Goal: Information Seeking & Learning: Understand process/instructions

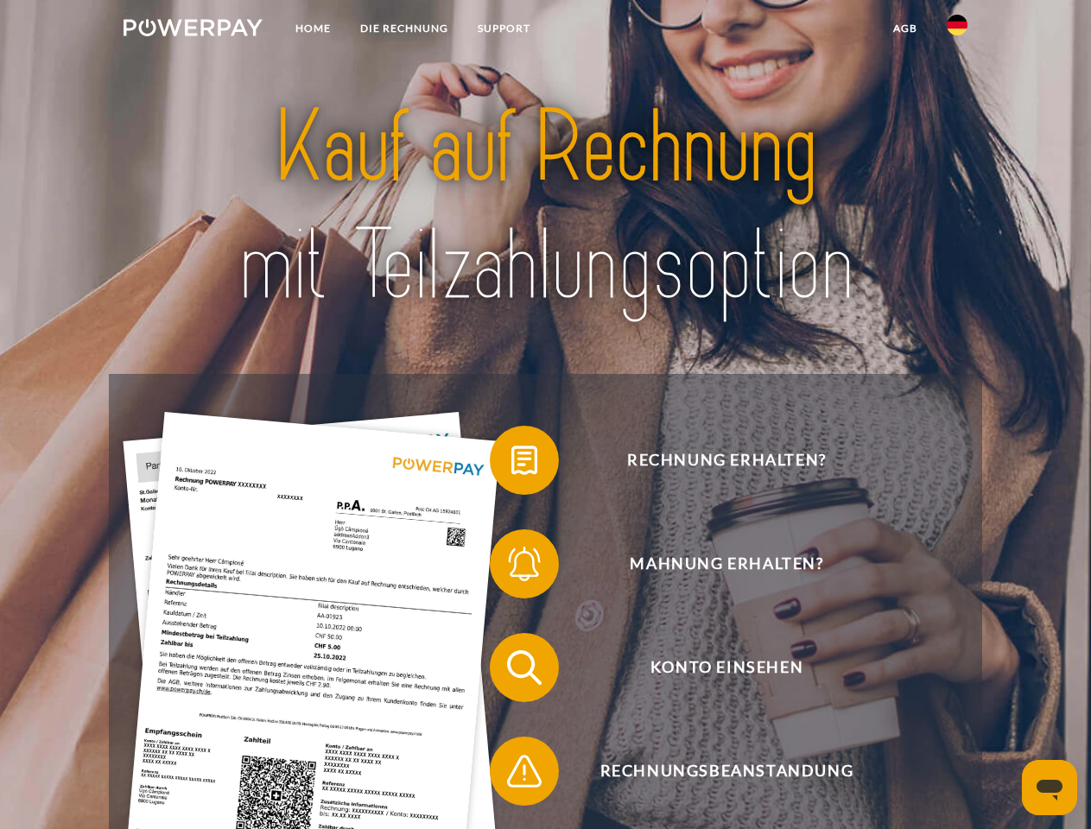
click at [193, 30] on img at bounding box center [193, 27] width 139 height 17
click at [957, 30] on img at bounding box center [957, 25] width 21 height 21
click at [904, 29] on link "agb" at bounding box center [906, 28] width 54 height 31
click at [511, 464] on span at bounding box center [498, 460] width 86 height 86
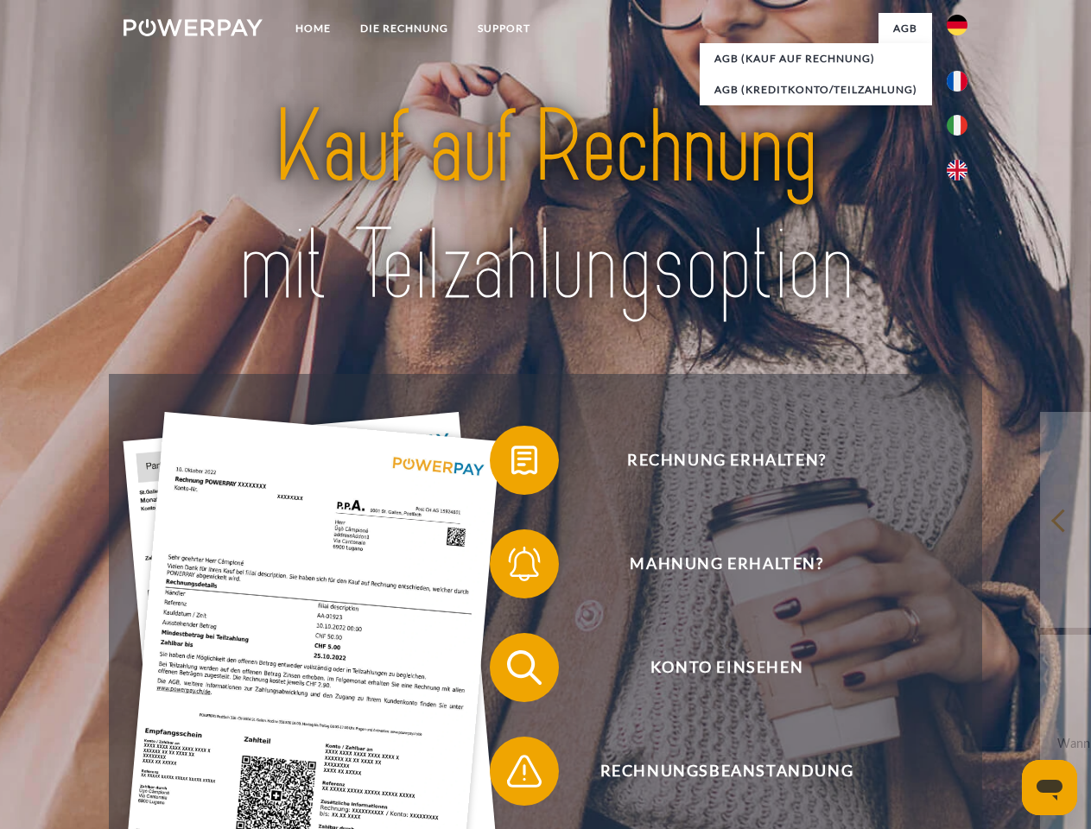
click at [511, 568] on div "Rechnung erhalten? Mahnung erhalten? Konto einsehen" at bounding box center [545, 719] width 873 height 691
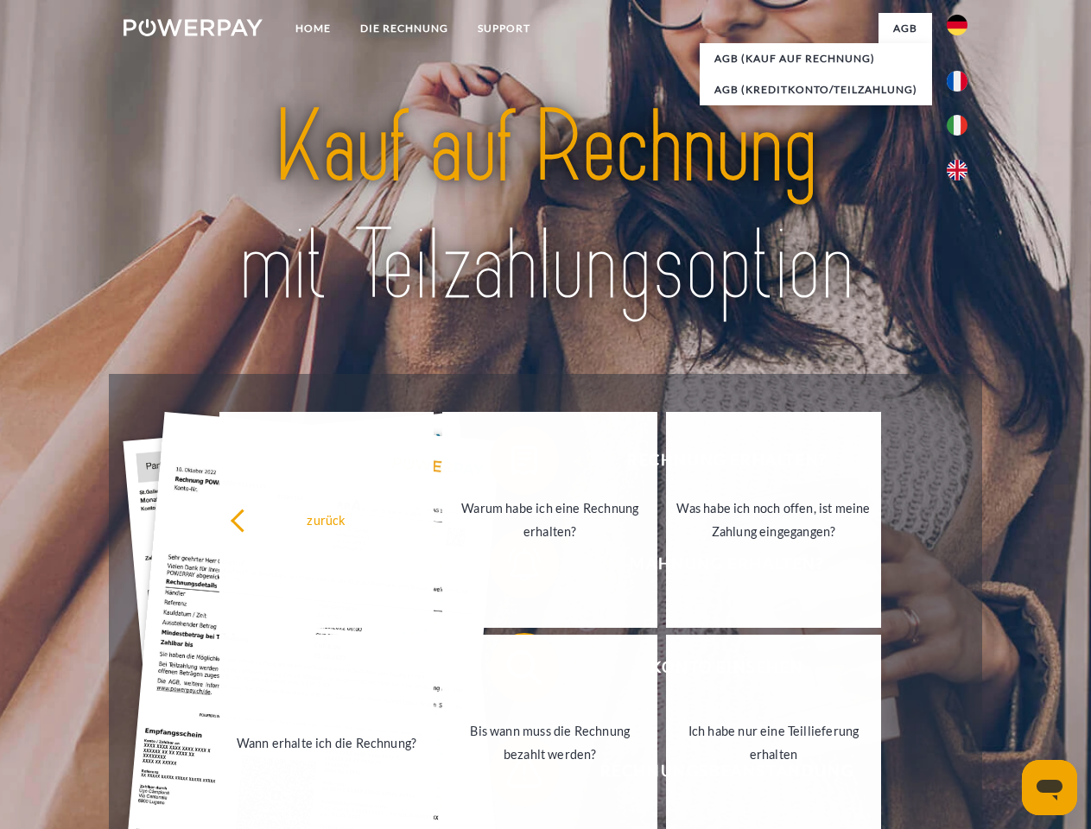
click at [511, 671] on link "Bis wann muss die Rechnung bezahlt werden?" at bounding box center [549, 743] width 215 height 216
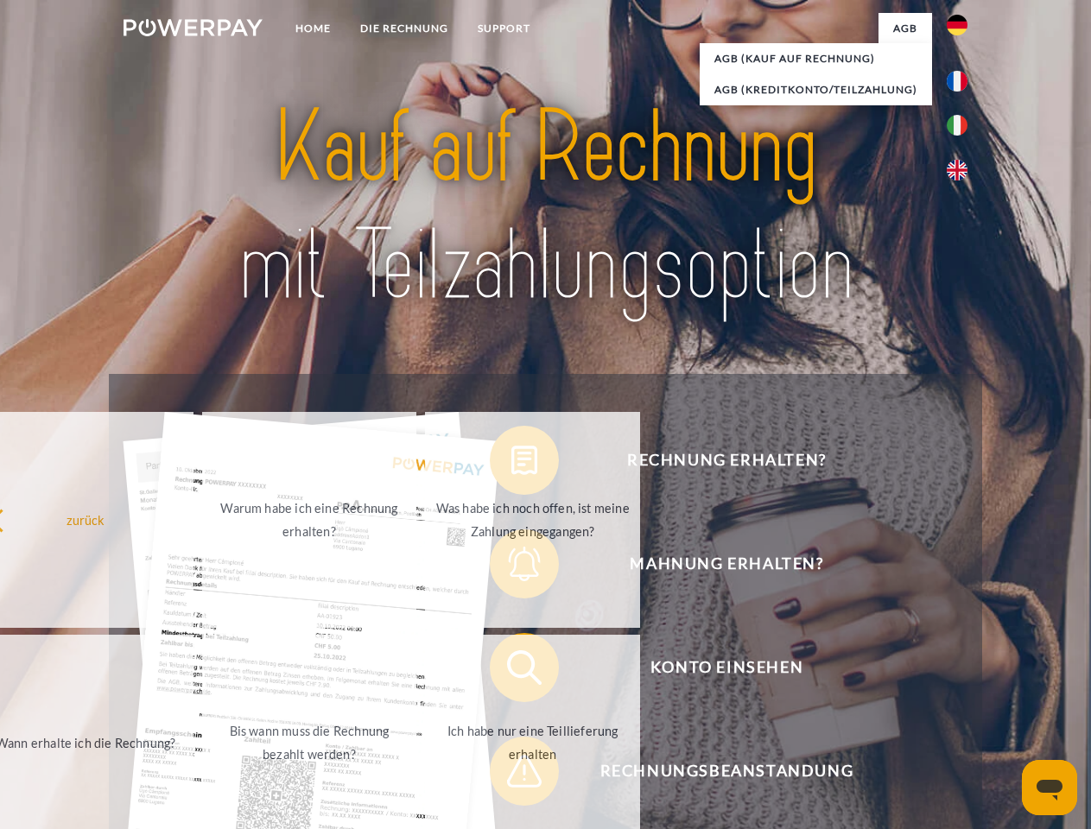
click at [511, 775] on div "Rechnung erhalten? Mahnung erhalten? Konto einsehen" at bounding box center [545, 719] width 873 height 691
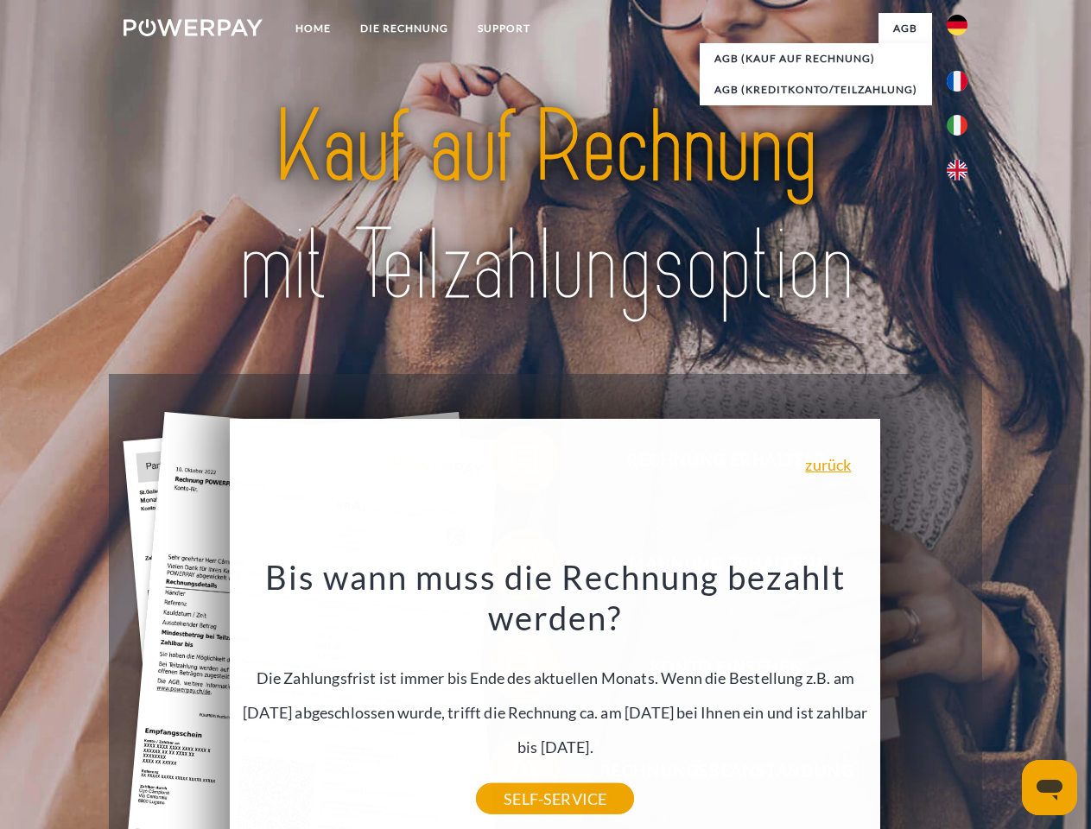
click at [1050, 788] on icon "Messaging-Fenster öffnen" at bounding box center [1050, 790] width 26 height 21
